Goal: Register for event/course

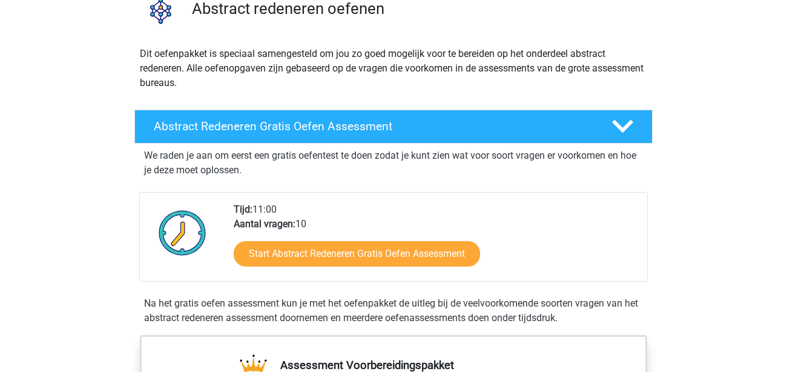
scroll to position [108, 0]
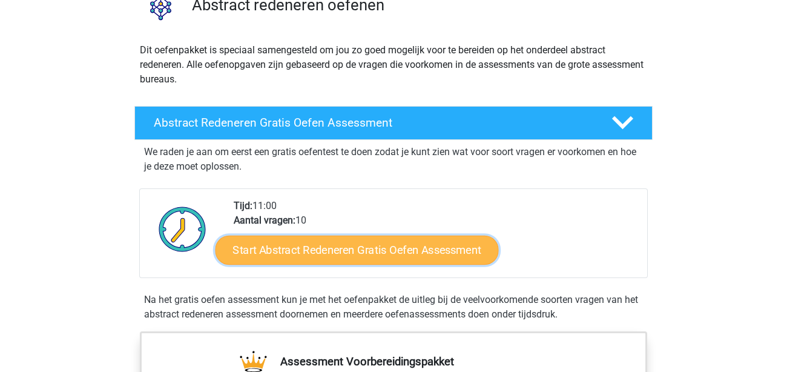
click at [302, 254] on link "Start Abstract Redeneren Gratis Oefen Assessment" at bounding box center [357, 249] width 283 height 29
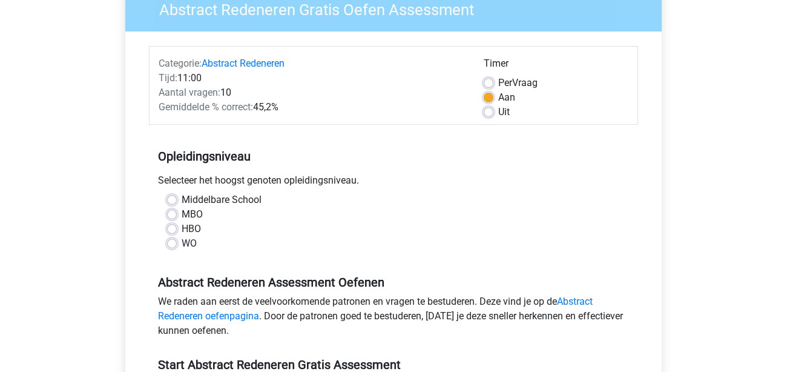
scroll to position [113, 0]
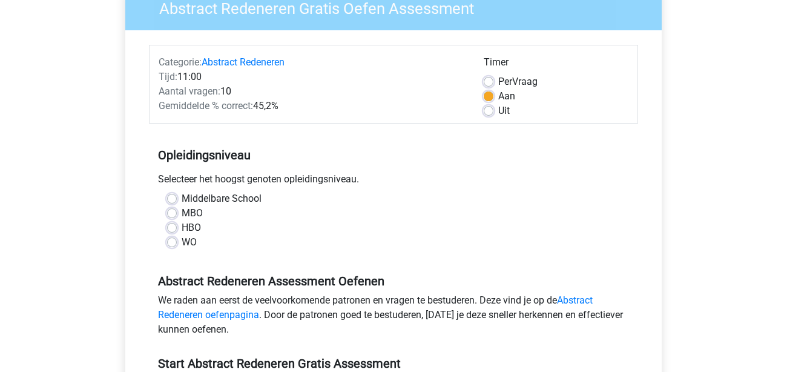
click at [182, 241] on label "WO" at bounding box center [189, 242] width 15 height 15
click at [172, 241] on input "WO" at bounding box center [172, 241] width 10 height 12
radio input "true"
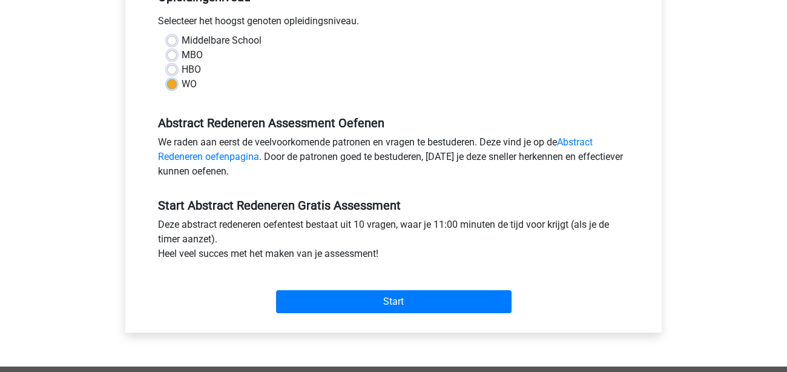
scroll to position [271, 0]
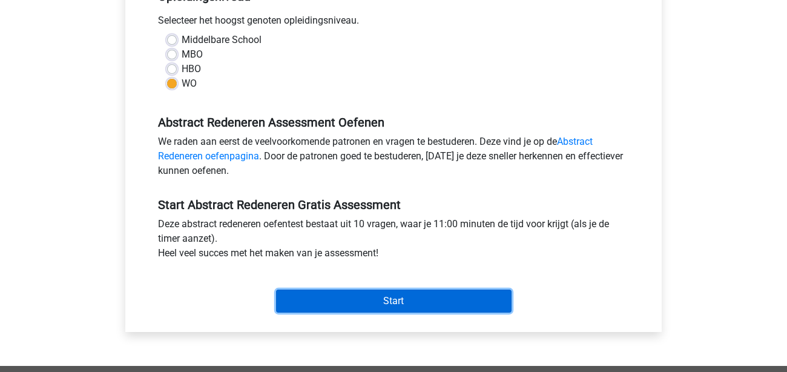
click at [322, 299] on input "Start" at bounding box center [394, 301] width 236 height 23
